Goal: Task Accomplishment & Management: Complete application form

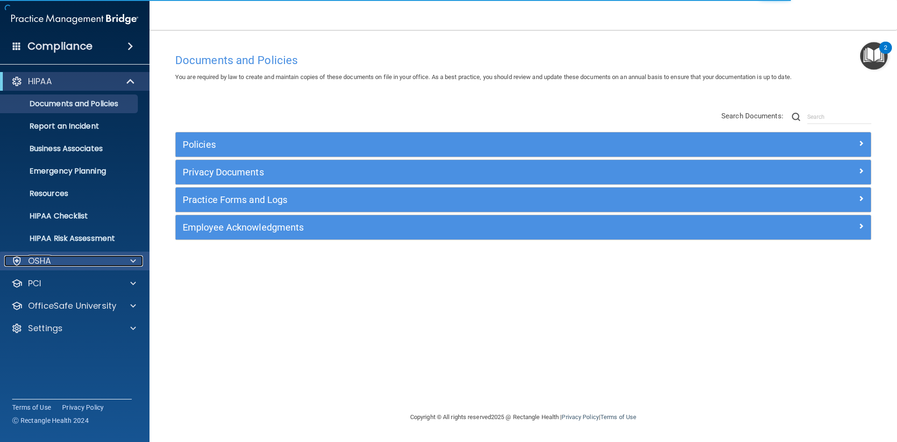
click at [114, 257] on div "OSHA" at bounding box center [62, 260] width 116 height 11
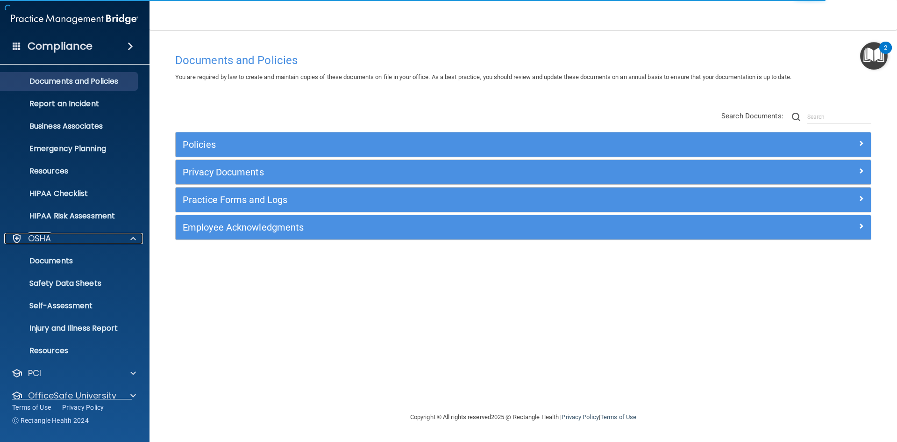
scroll to position [58, 0]
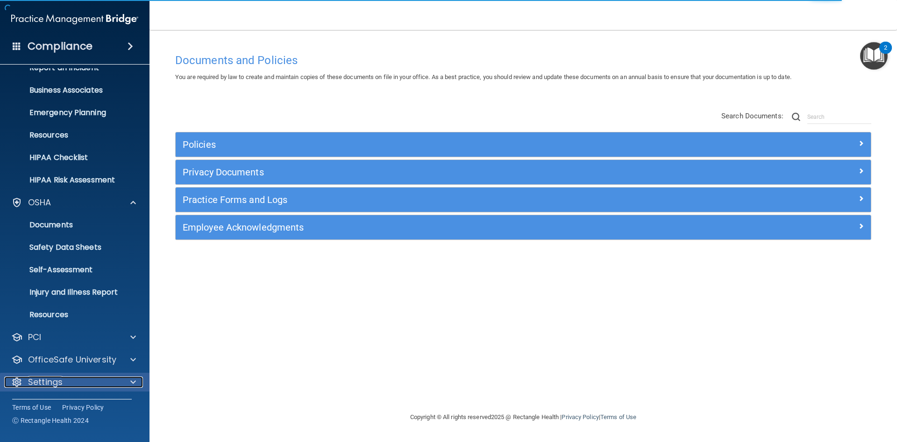
click at [62, 380] on p "Settings" at bounding box center [45, 381] width 35 height 11
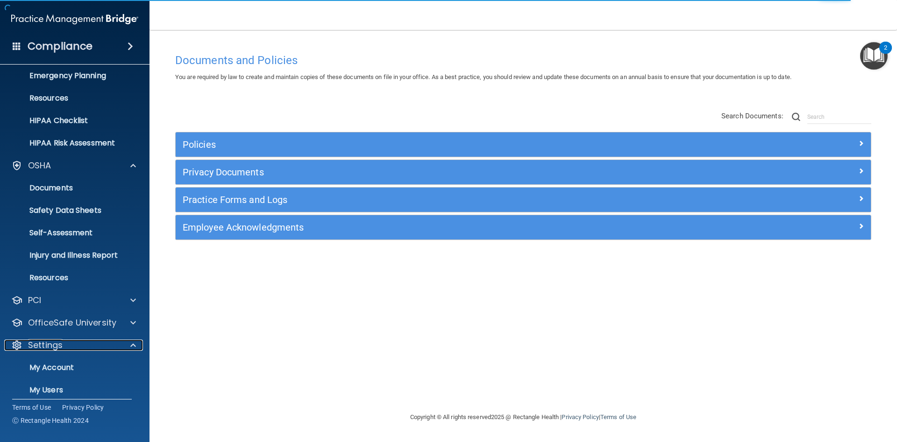
scroll to position [148, 0]
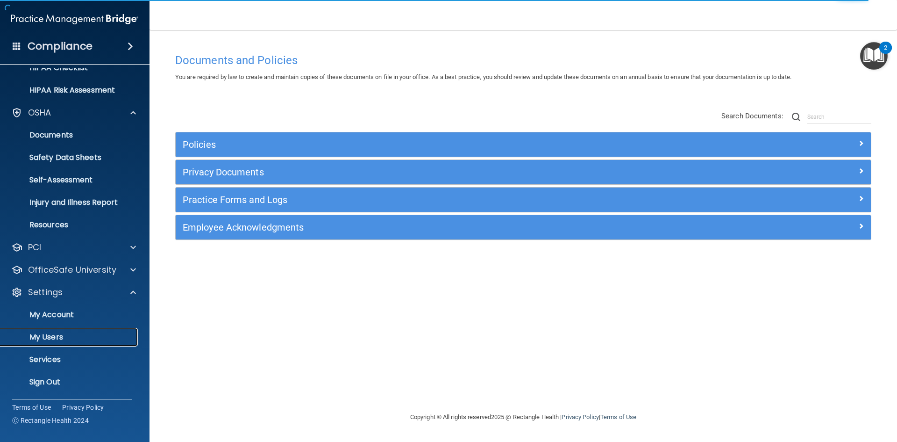
click at [50, 336] on p "My Users" at bounding box center [70, 336] width 128 height 9
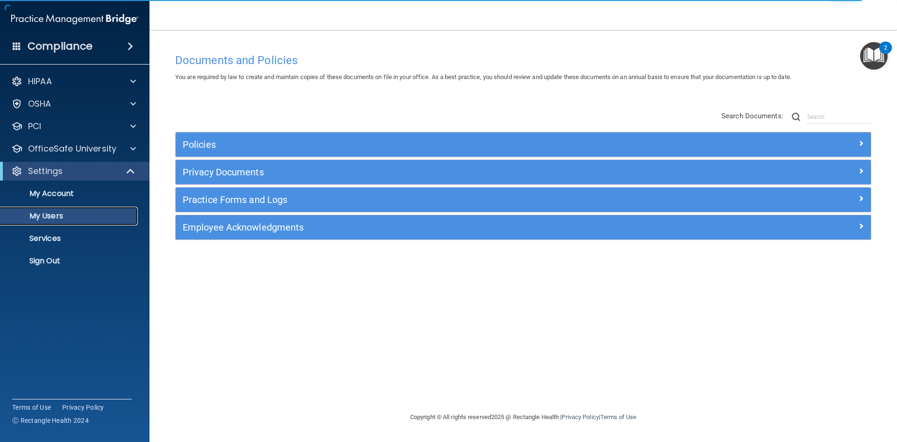
click at [73, 217] on p "My Users" at bounding box center [70, 215] width 128 height 9
select select "20"
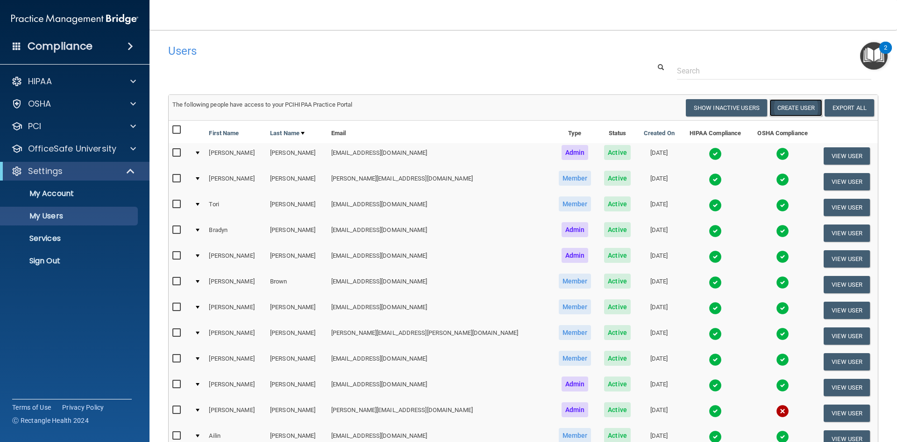
click at [786, 107] on button "Create User" at bounding box center [795, 107] width 53 height 17
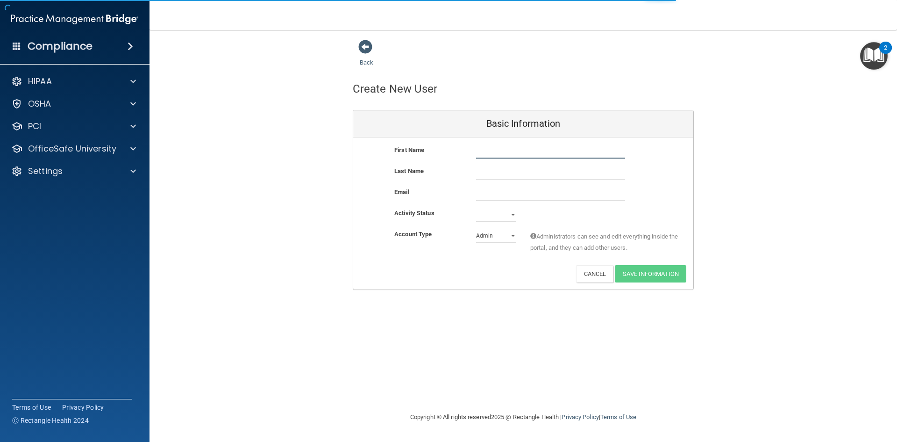
click at [508, 150] on input "text" at bounding box center [550, 151] width 149 height 14
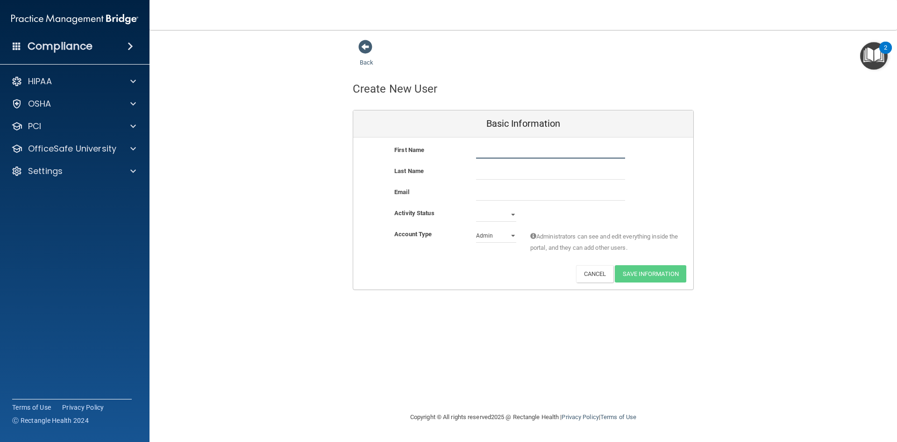
click at [519, 156] on input "text" at bounding box center [550, 151] width 149 height 14
type input "[PERSON_NAME]"
click at [500, 192] on input "email" at bounding box center [550, 193] width 149 height 14
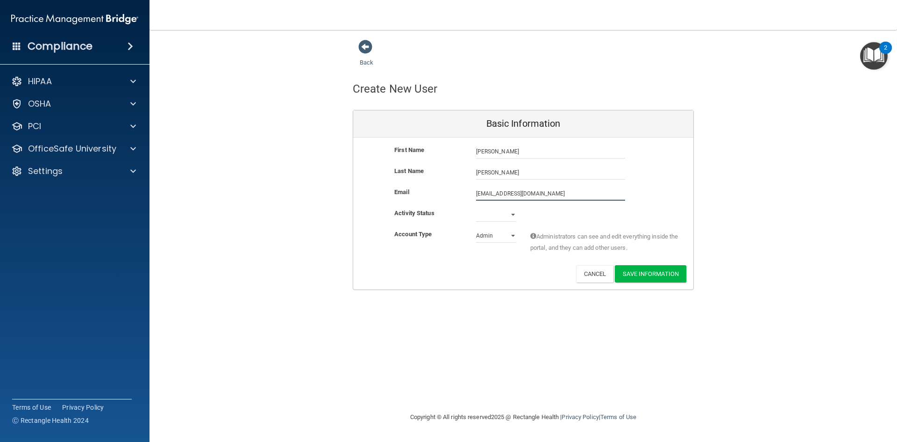
type input "[EMAIL_ADDRESS][DOMAIN_NAME]"
click at [487, 209] on select "Active Inactive" at bounding box center [496, 214] width 40 height 14
select select "active"
click at [476, 207] on select "Active Inactive" at bounding box center [496, 214] width 40 height 14
click at [487, 236] on select "Admin Member" at bounding box center [496, 235] width 40 height 14
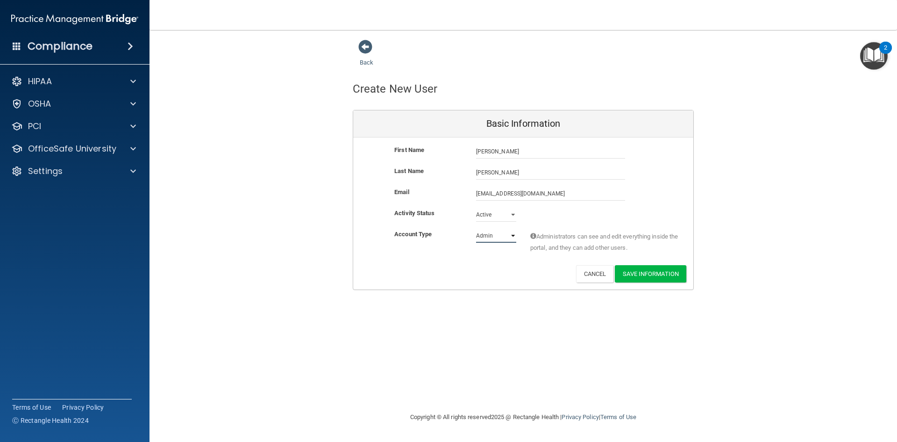
select select "practice_member"
click at [476, 228] on select "Admin Member" at bounding box center [496, 235] width 40 height 14
click at [526, 276] on div "Deactivate Reset Password Edit Cancel Save Information" at bounding box center [523, 273] width 340 height 17
click at [655, 271] on button "Save Information" at bounding box center [650, 273] width 71 height 17
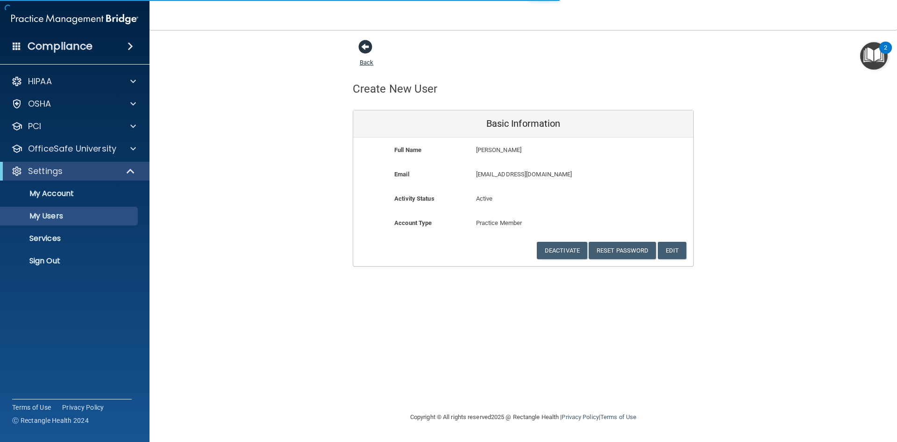
select select "20"
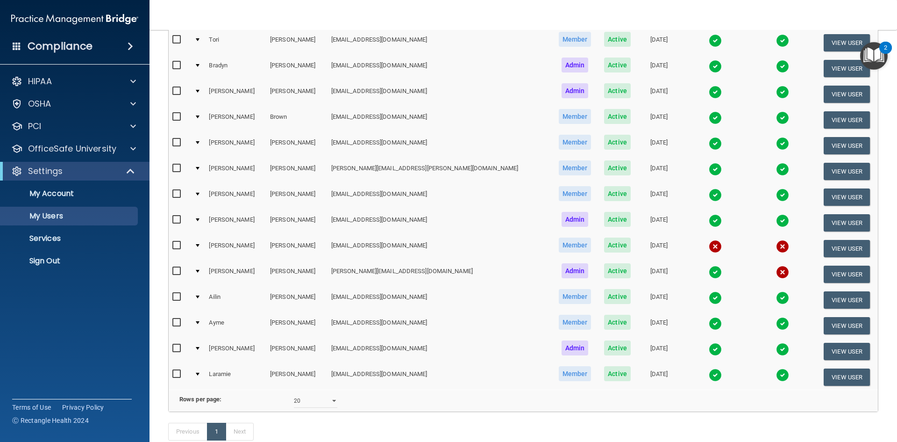
scroll to position [234, 0]
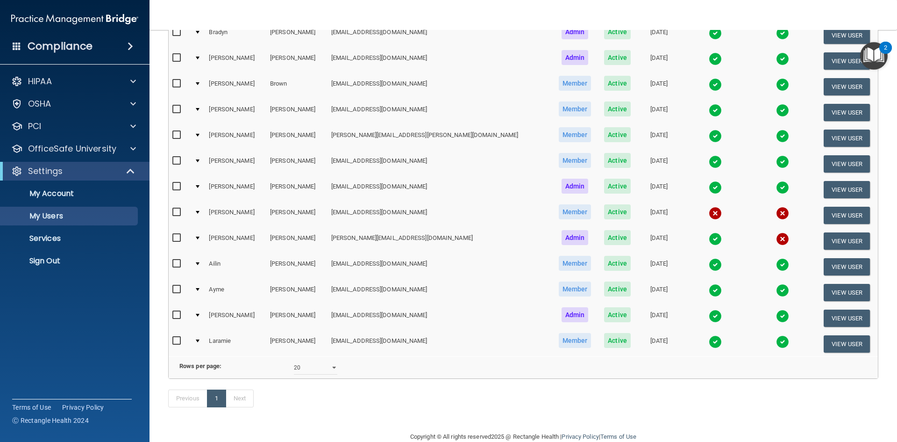
click at [177, 213] on input "checkbox" at bounding box center [177, 211] width 11 height 7
checkbox input "true"
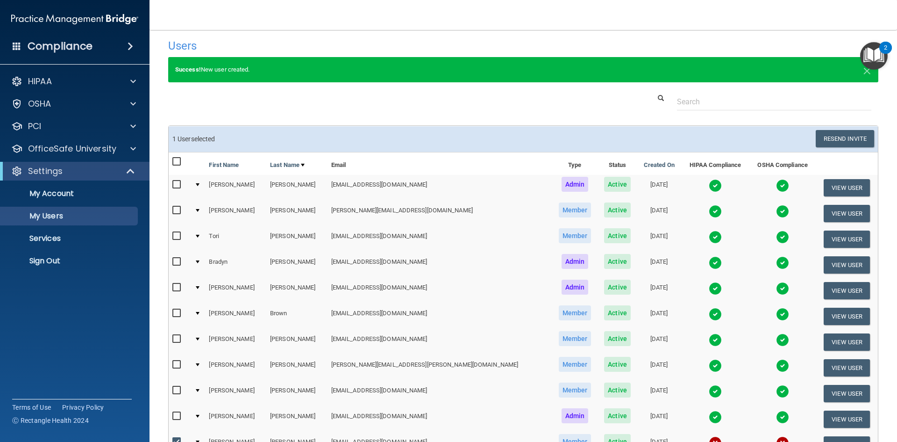
scroll to position [0, 0]
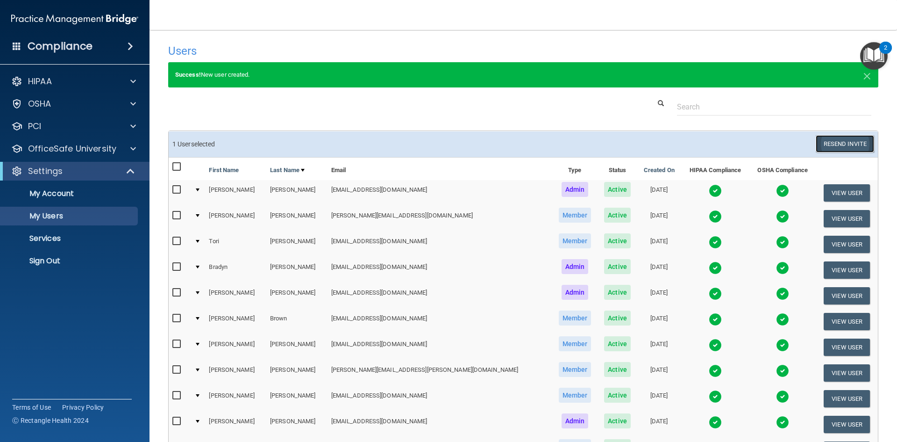
click at [826, 144] on button "Resend Invite" at bounding box center [845, 143] width 58 height 17
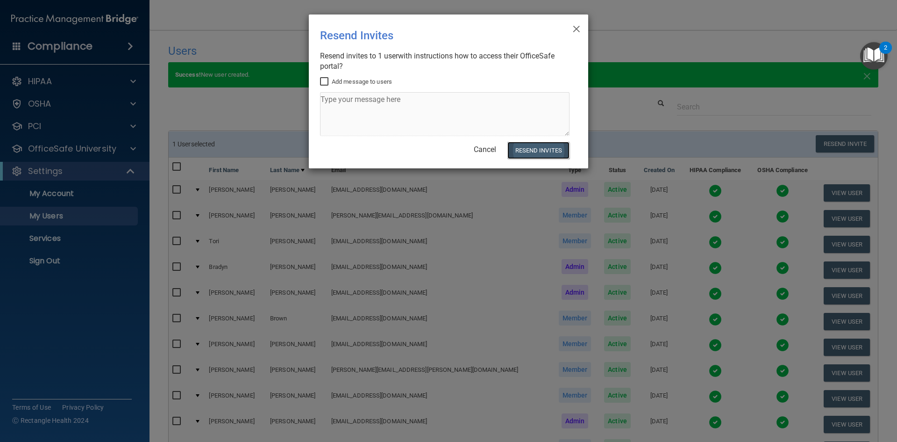
click at [544, 151] on button "Resend Invites" at bounding box center [538, 150] width 62 height 17
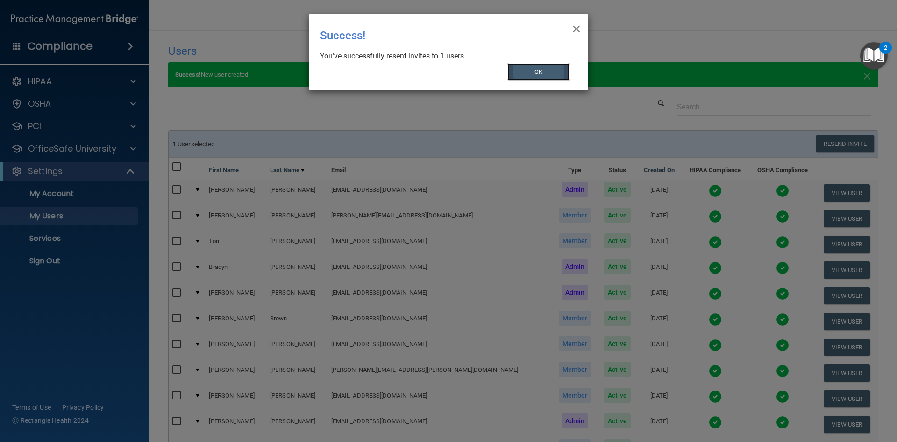
click at [529, 69] on button "OK" at bounding box center [538, 71] width 63 height 17
